Goal: Navigation & Orientation: Find specific page/section

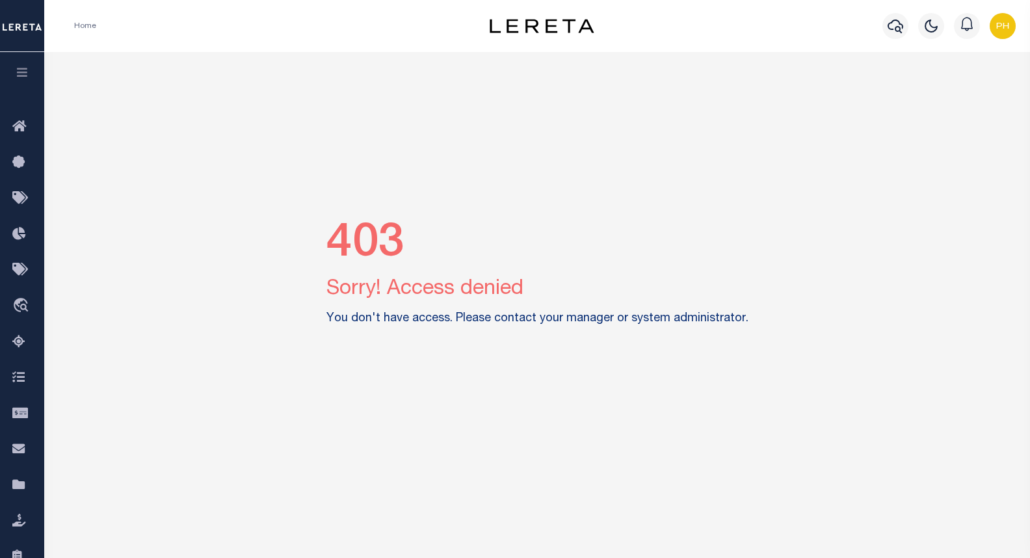
click at [995, 25] on img "button" at bounding box center [1003, 26] width 26 height 26
click at [957, 94] on span "Sign out" at bounding box center [951, 92] width 37 height 9
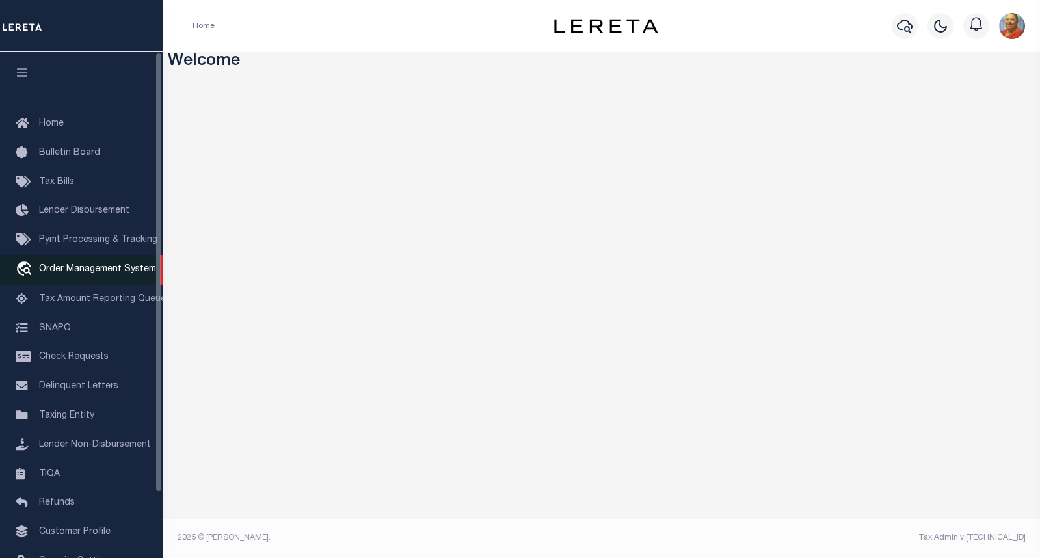
click at [94, 273] on span "Order Management System" at bounding box center [97, 269] width 117 height 9
